Goal: Information Seeking & Learning: Learn about a topic

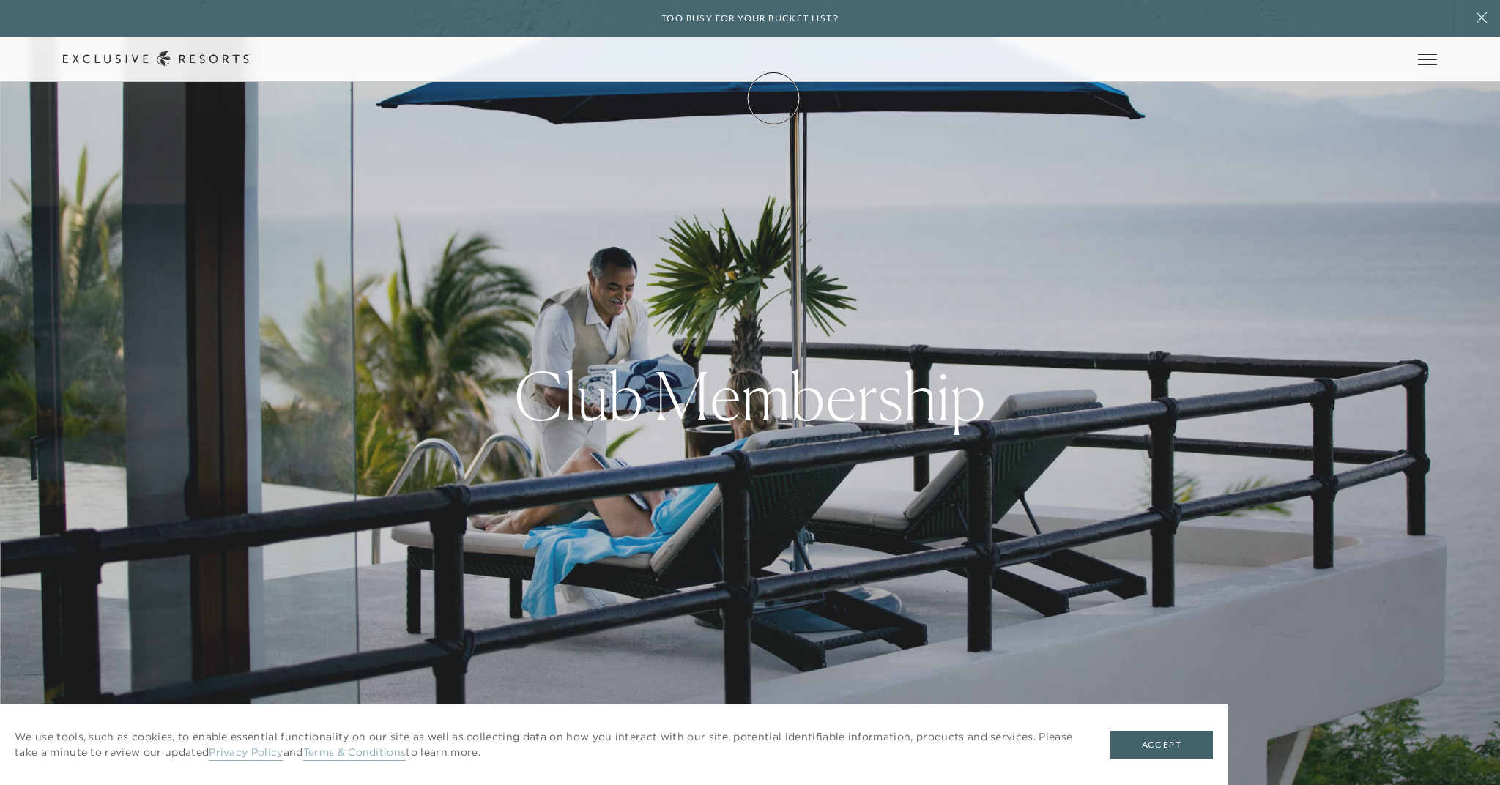
click at [0, 0] on link "Membership" at bounding box center [0, 0] width 0 height 0
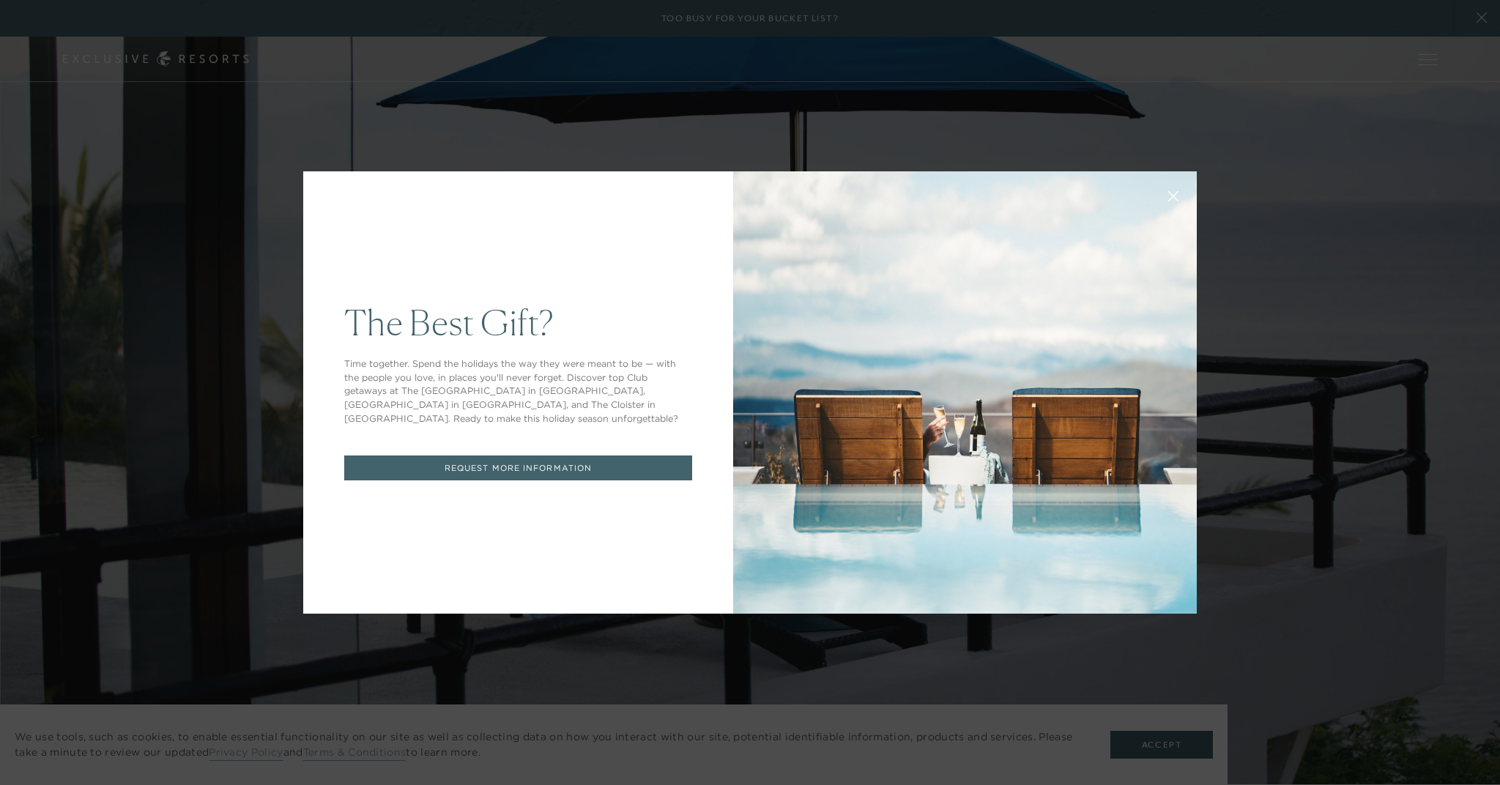
click at [626, 100] on div "The Best Gift? Time together. Spend the holidays the way they were meant to be …" at bounding box center [750, 392] width 1500 height 785
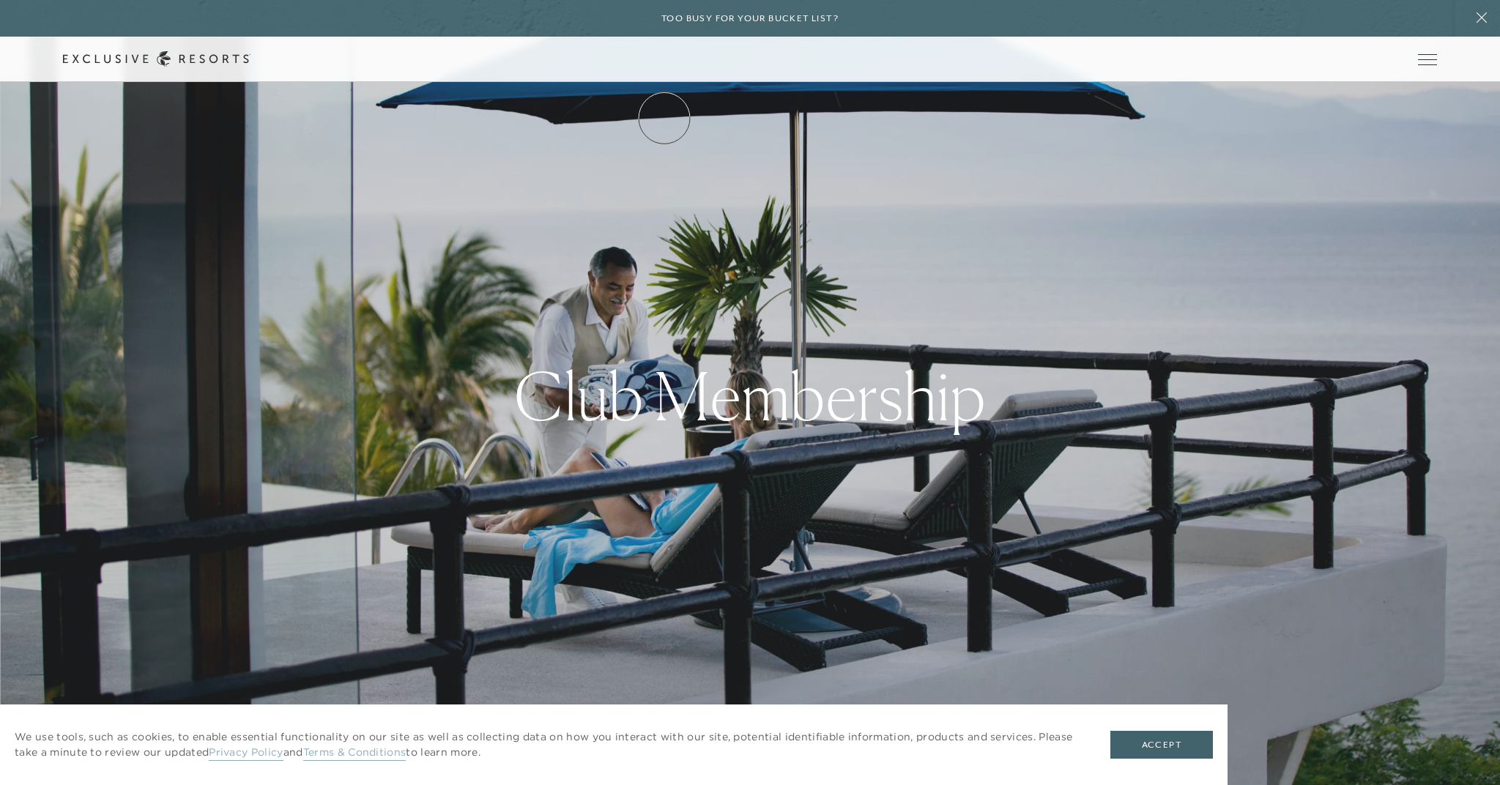
drag, startPoint x: 652, startPoint y: 72, endPoint x: 664, endPoint y: 118, distance: 47.8
click at [664, 82] on header "Skip to main content Too busy for your bucket list? Not a bucket list. A bluepr…" at bounding box center [750, 41] width 1500 height 82
click at [0, 0] on link "The Collection" at bounding box center [0, 0] width 0 height 0
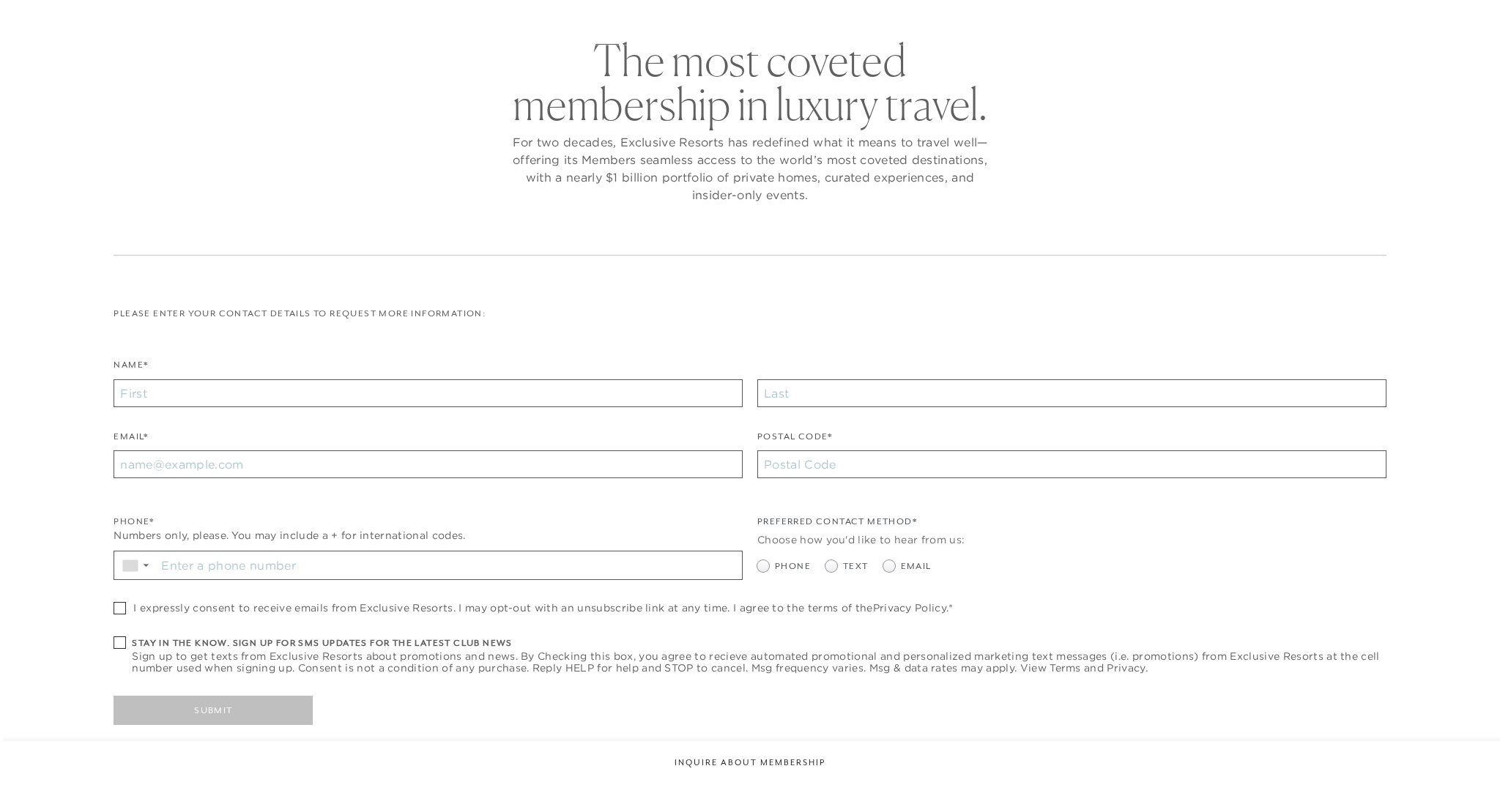
checkbox input "false"
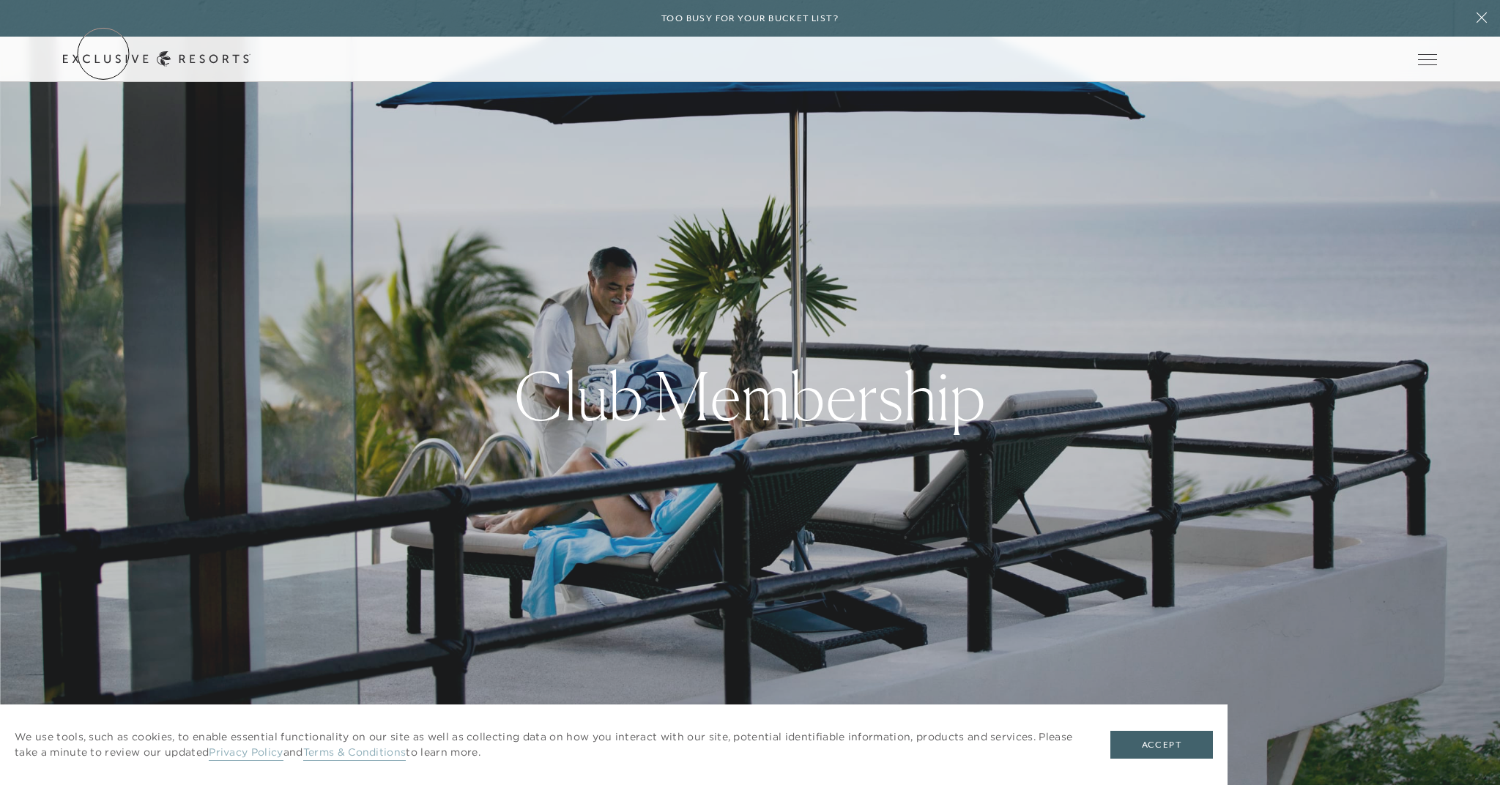
click at [0, 0] on link "Get Started" at bounding box center [0, 0] width 0 height 0
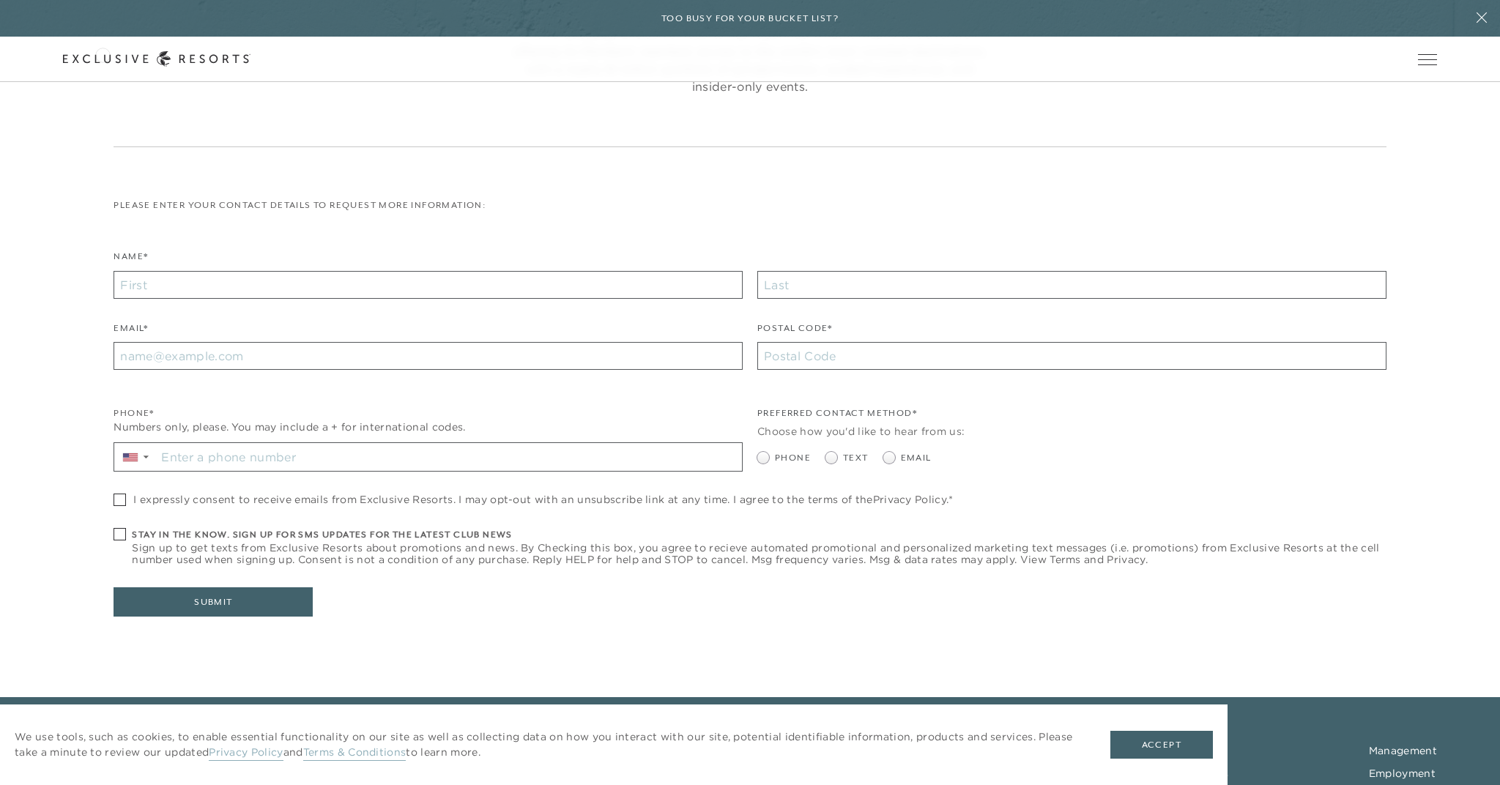
scroll to position [228, 0]
